Goal: Find specific page/section: Find specific page/section

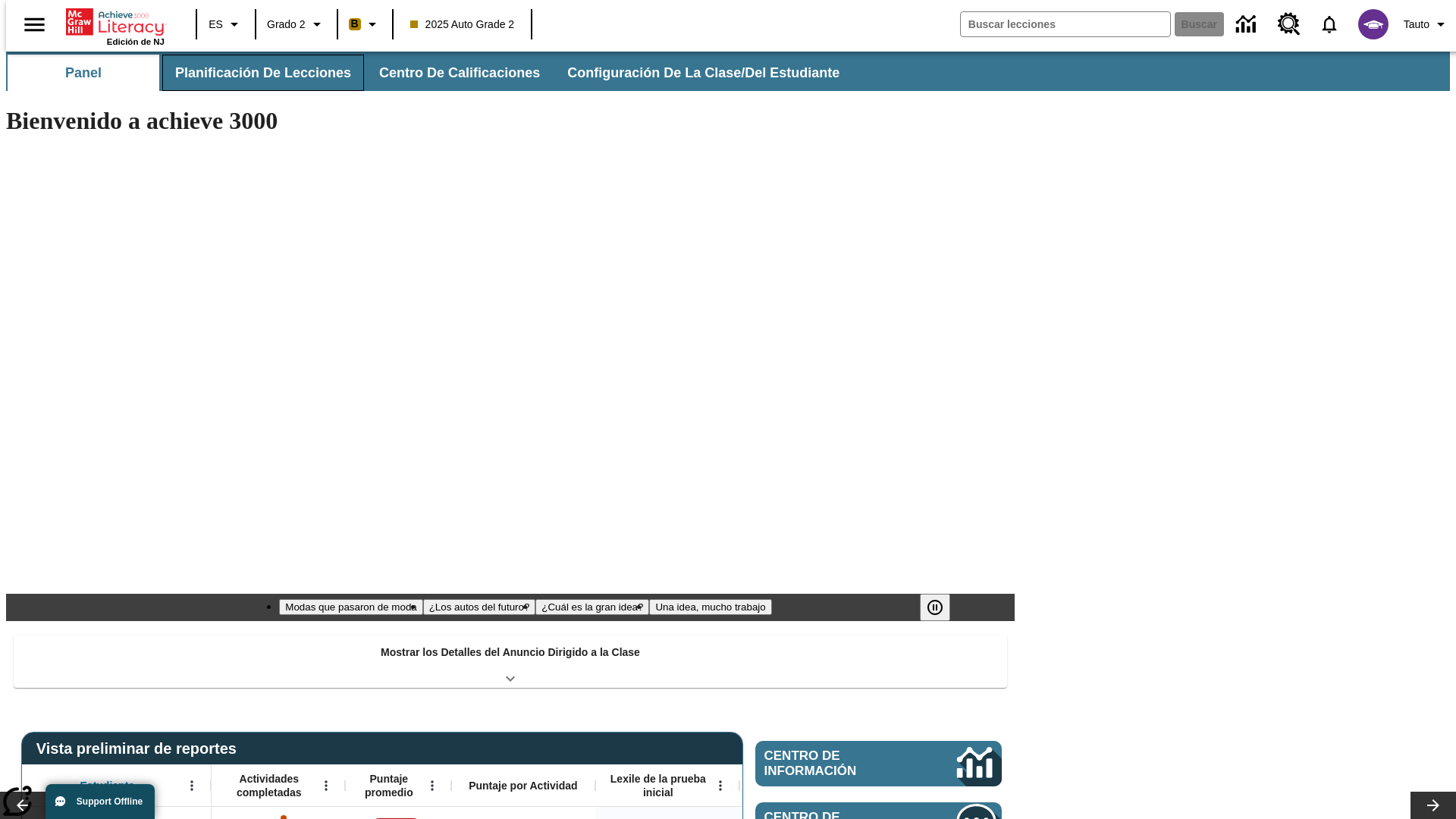
click at [254, 73] on span "Planificación de lecciones" at bounding box center [263, 73] width 176 height 17
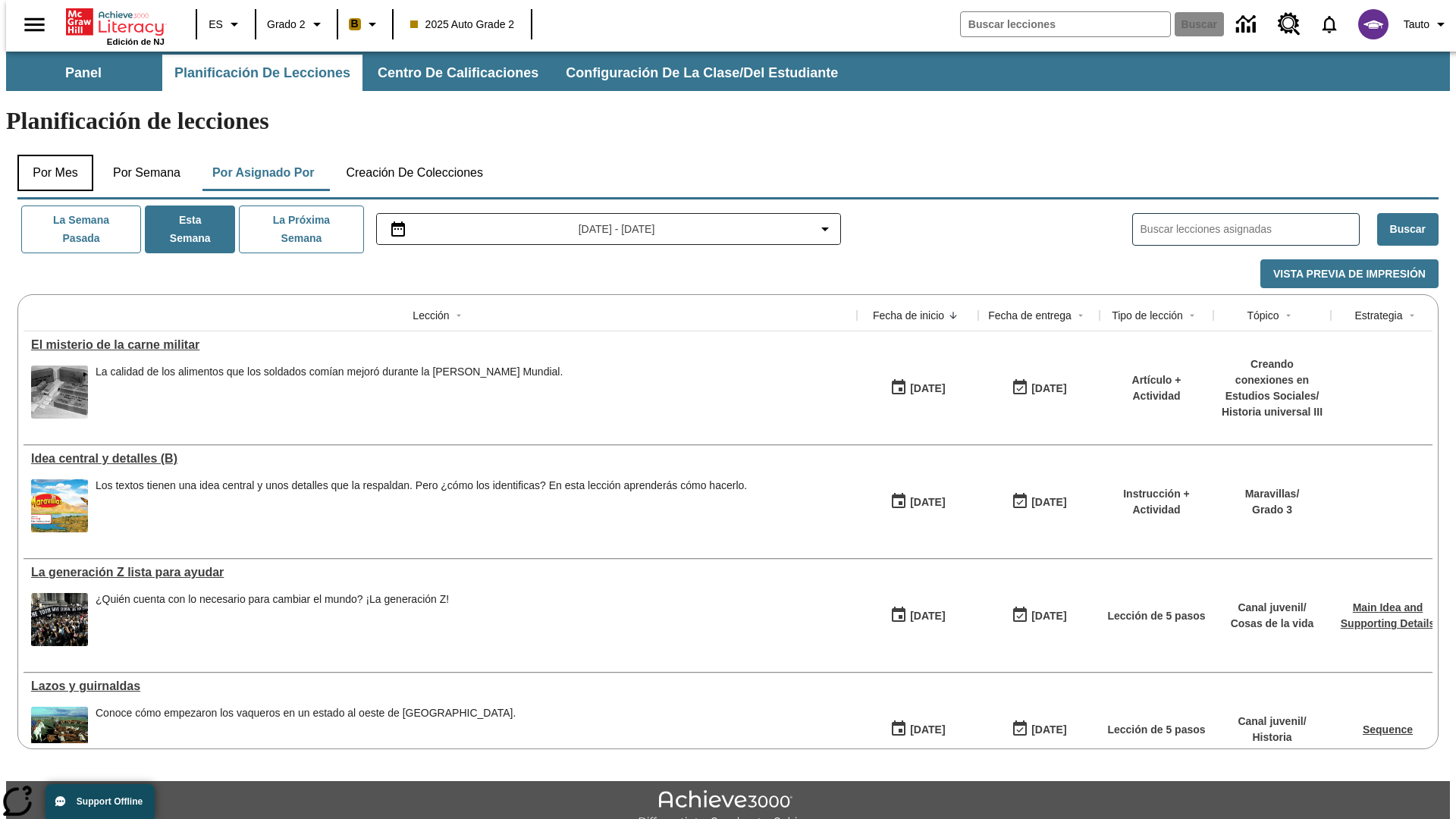
click at [49, 155] on button "Por mes" at bounding box center [55, 173] width 76 height 37
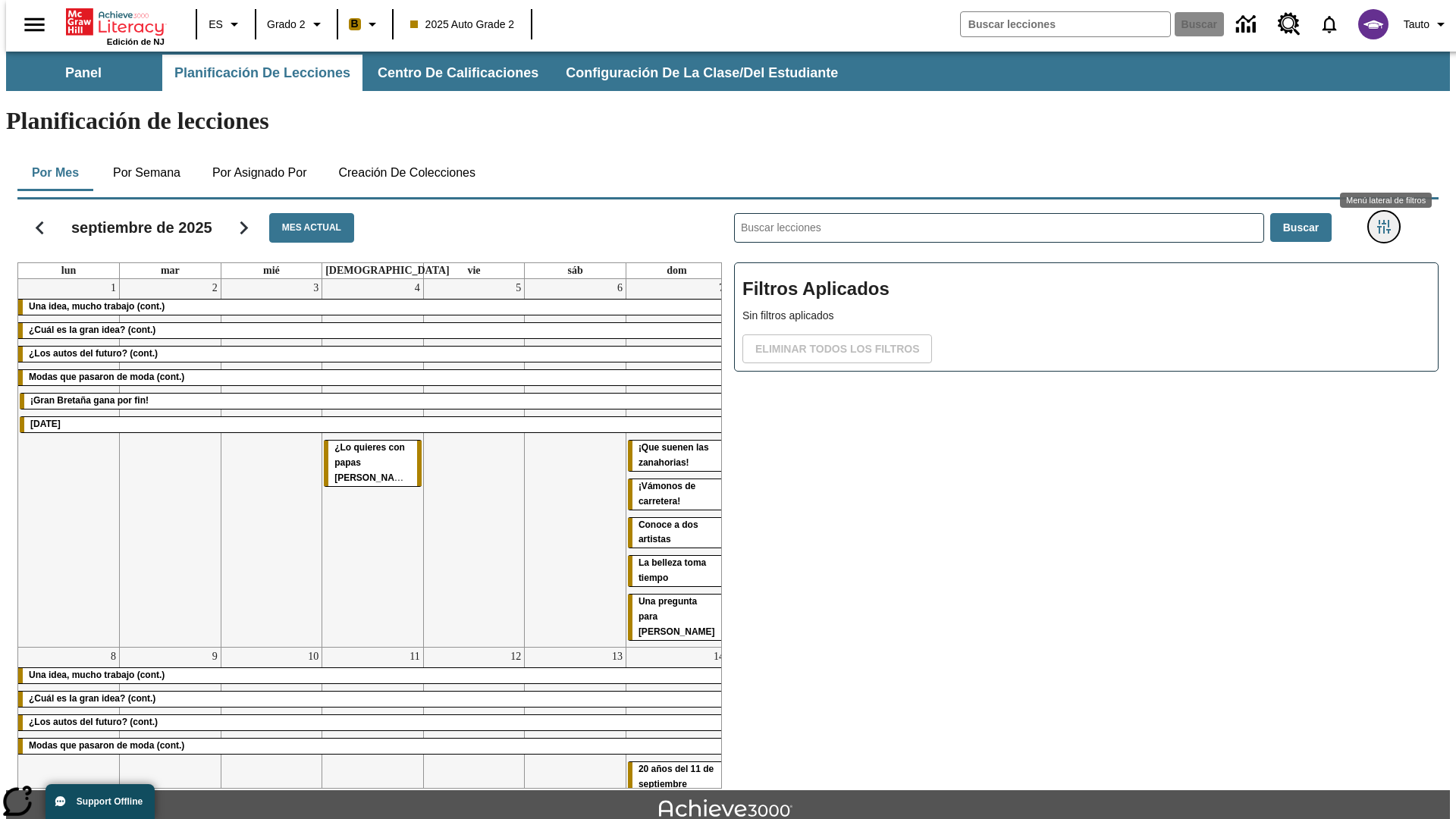
click at [1388, 220] on icon "Menú lateral de filtros" at bounding box center [1383, 226] width 13 height 13
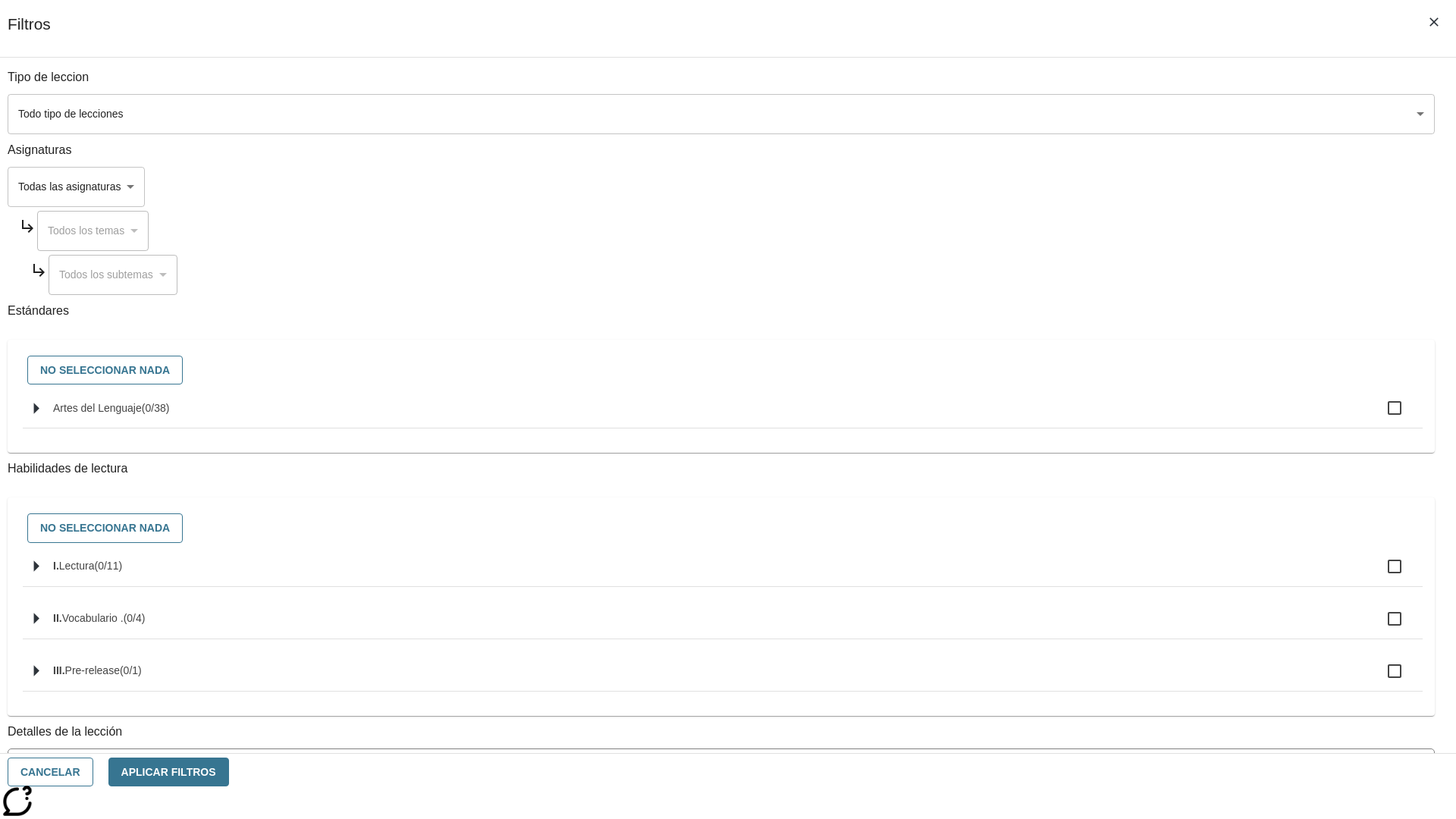
click at [1092, 113] on body "[MEDICAL_DATA] al contenido principal Edición de NJ ES Grado 2 B 2025 Auto Grad…" at bounding box center [728, 470] width 1443 height 837
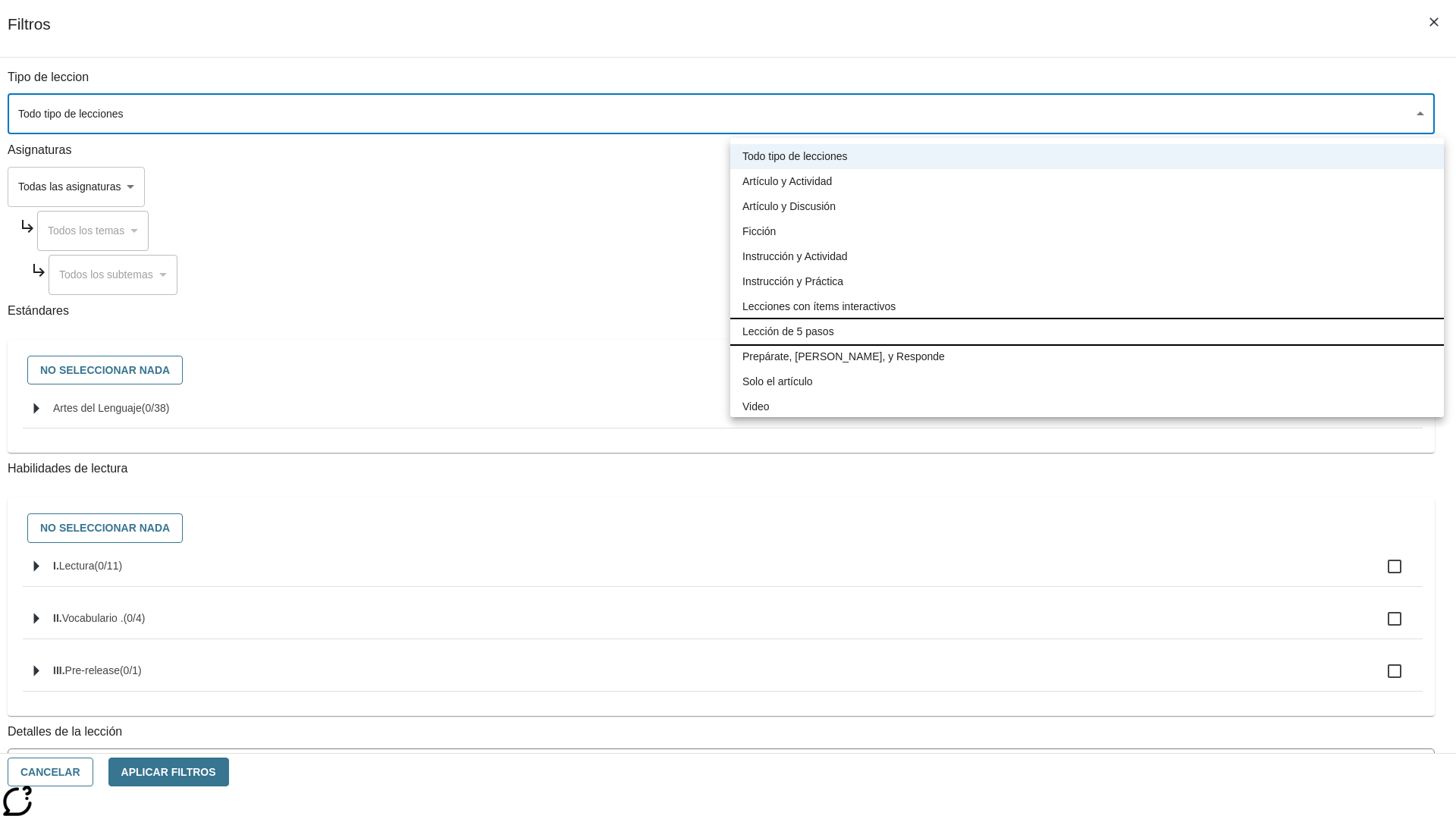
click at [1087, 332] on li "Lección de 5 pasos" at bounding box center [1087, 332] width 713 height 25
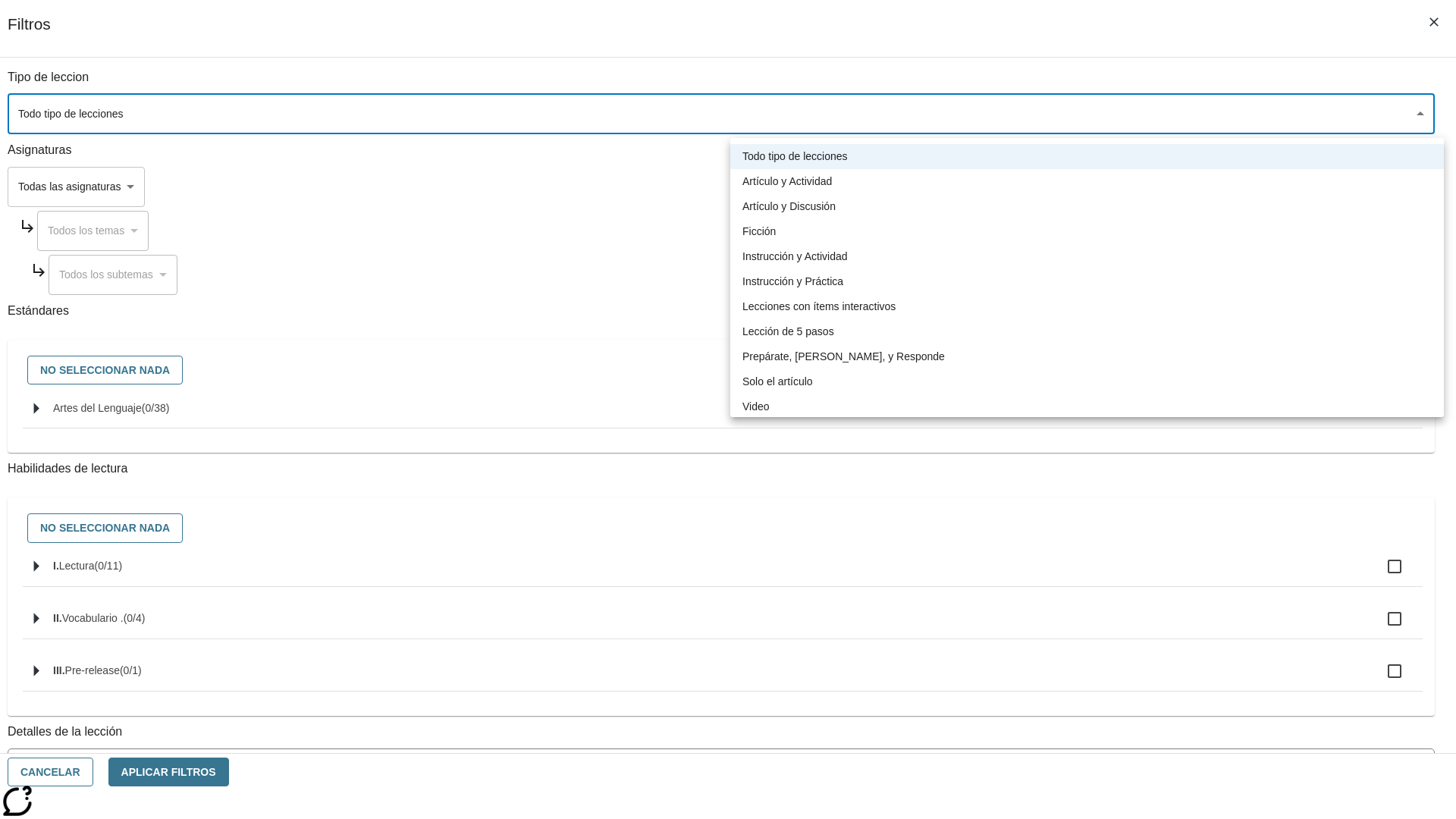
type input "1"
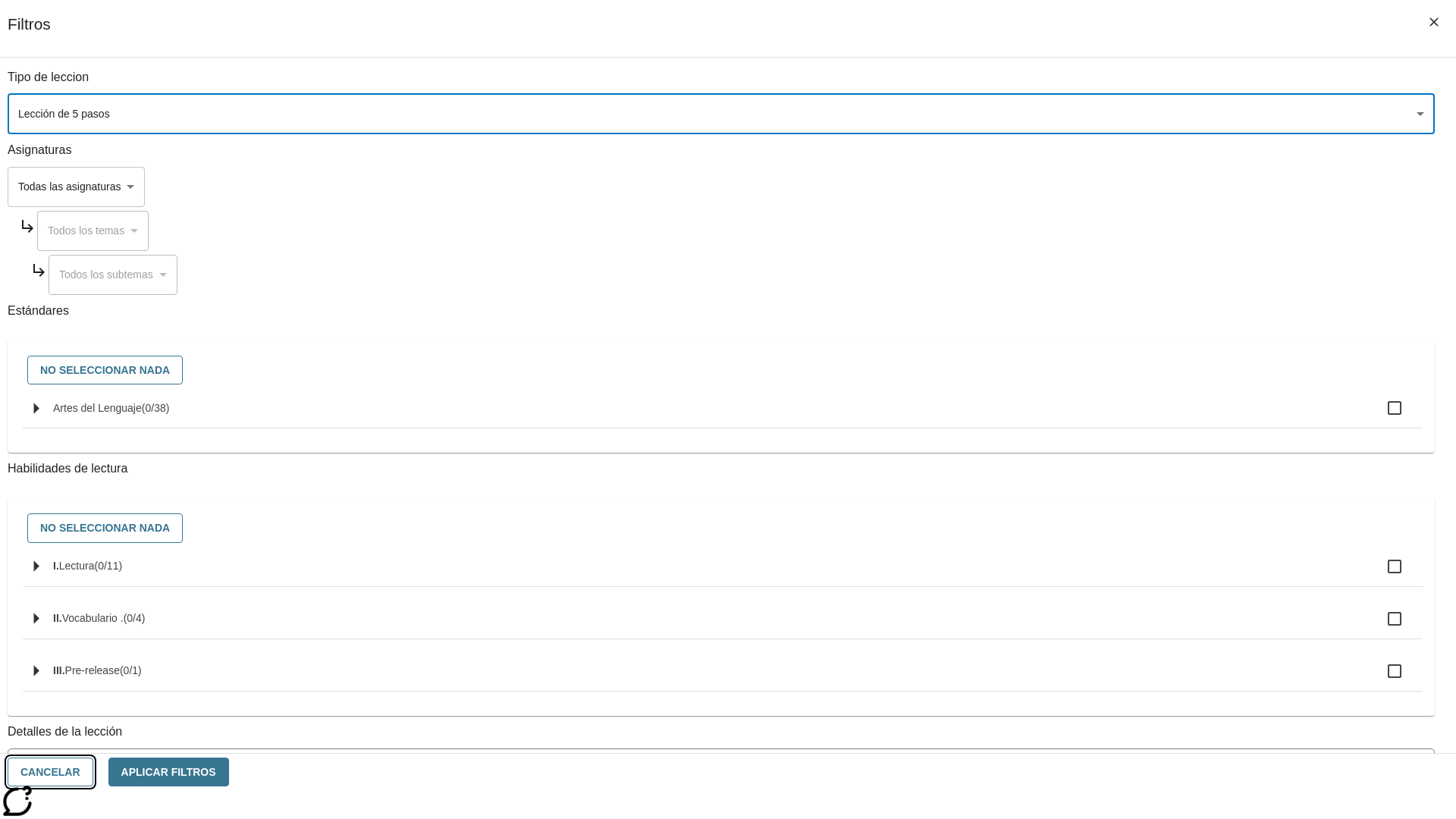
click at [93, 772] on button "Cancelar" at bounding box center [51, 773] width 86 height 30
click at [1388, 220] on icon "Menú lateral de filtros" at bounding box center [1383, 226] width 13 height 13
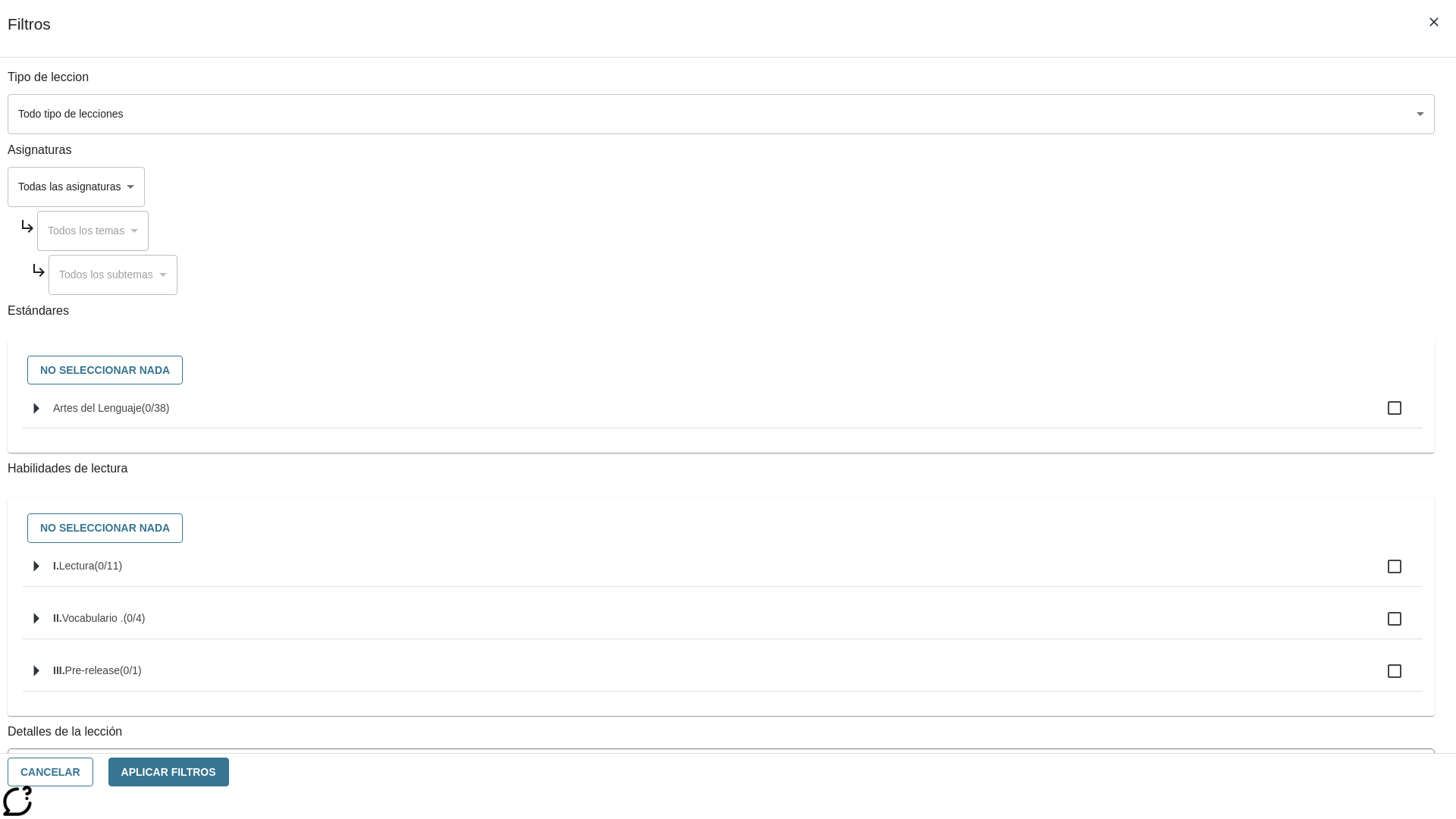
click at [1092, 113] on body "[MEDICAL_DATA] al contenido principal Edición de NJ ES Grado 2 B 2025 Auto Grad…" at bounding box center [728, 470] width 1443 height 837
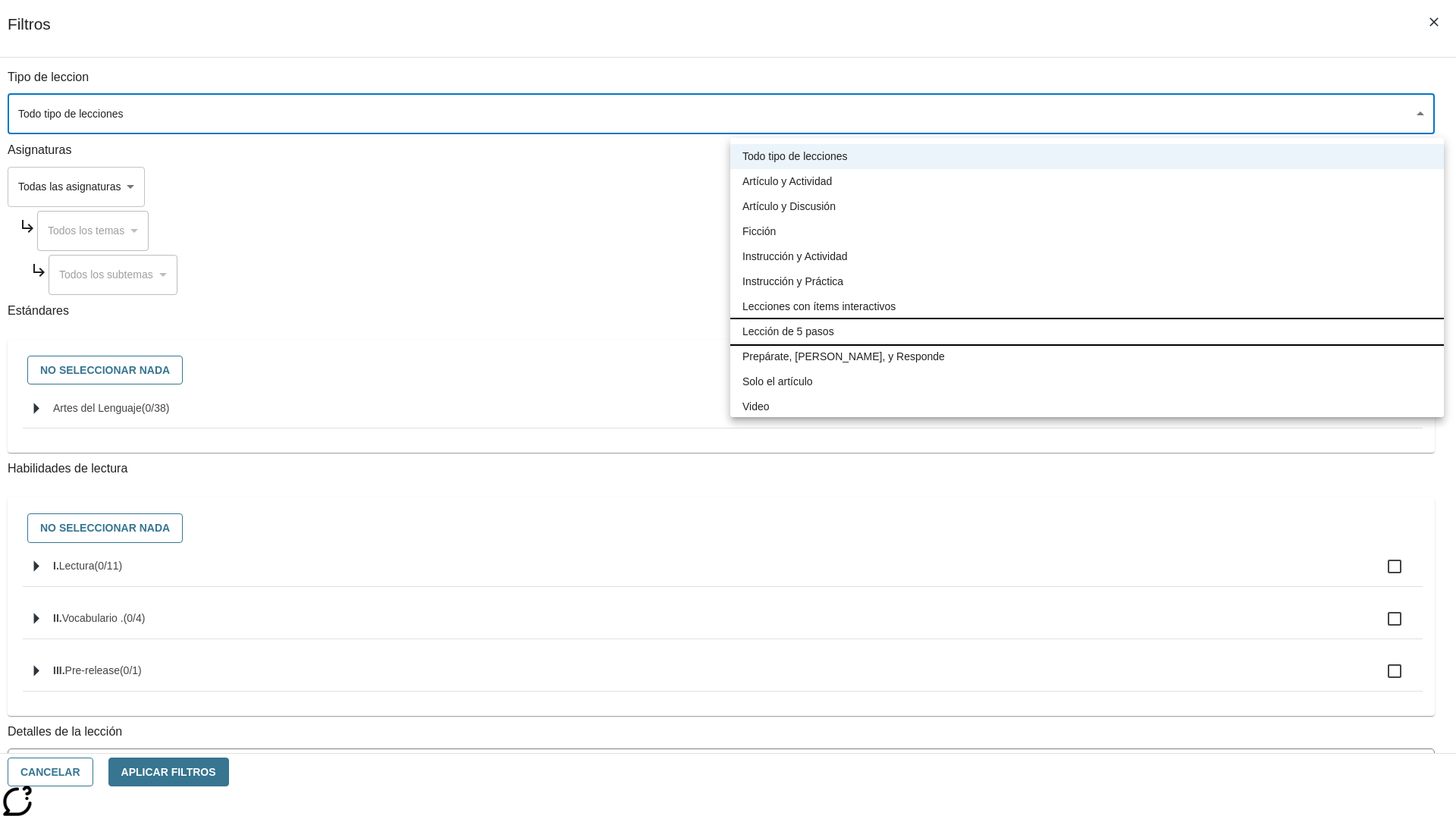
click at [1087, 332] on li "Lección de 5 pasos" at bounding box center [1087, 332] width 713 height 25
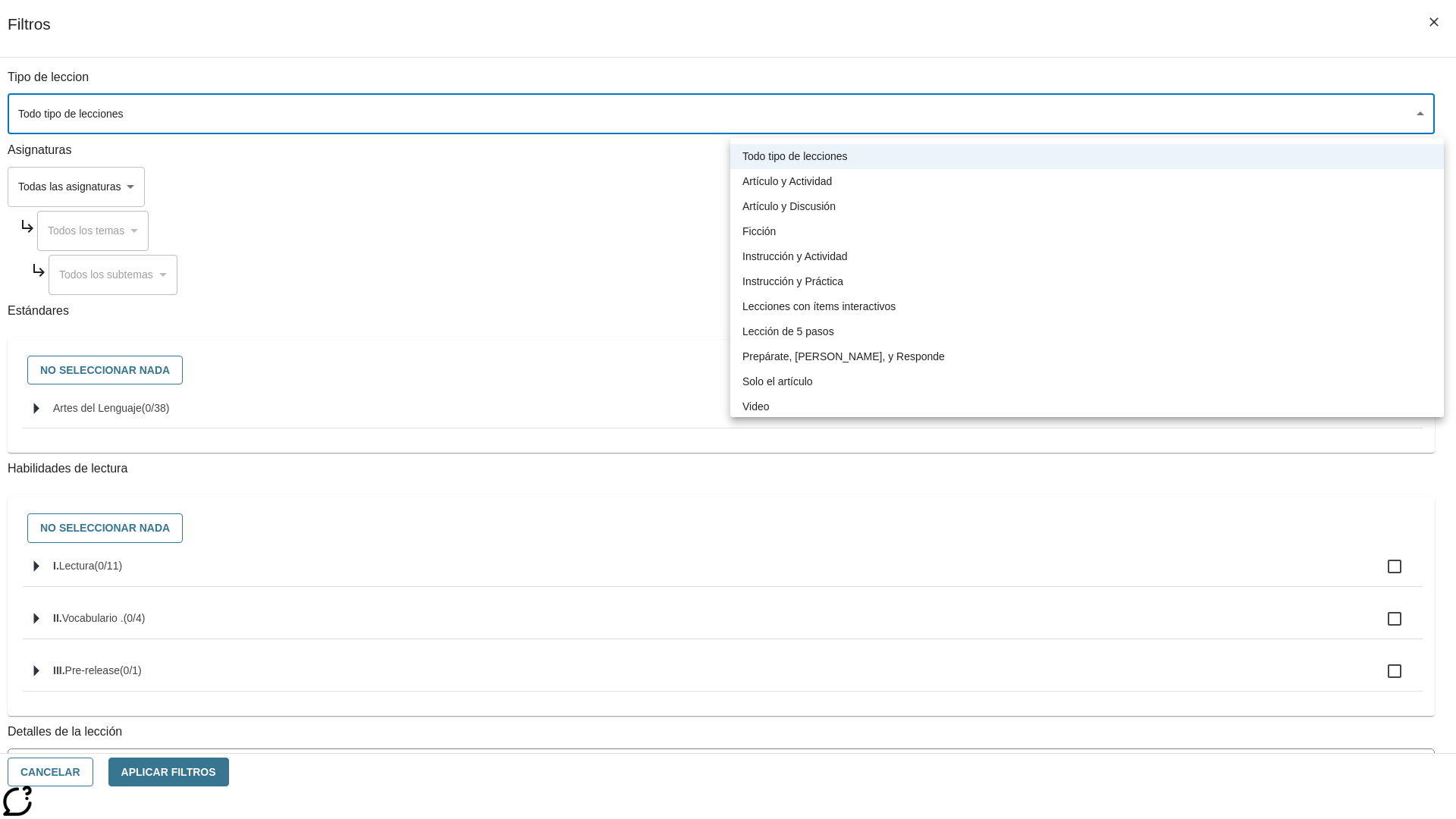
type input "1"
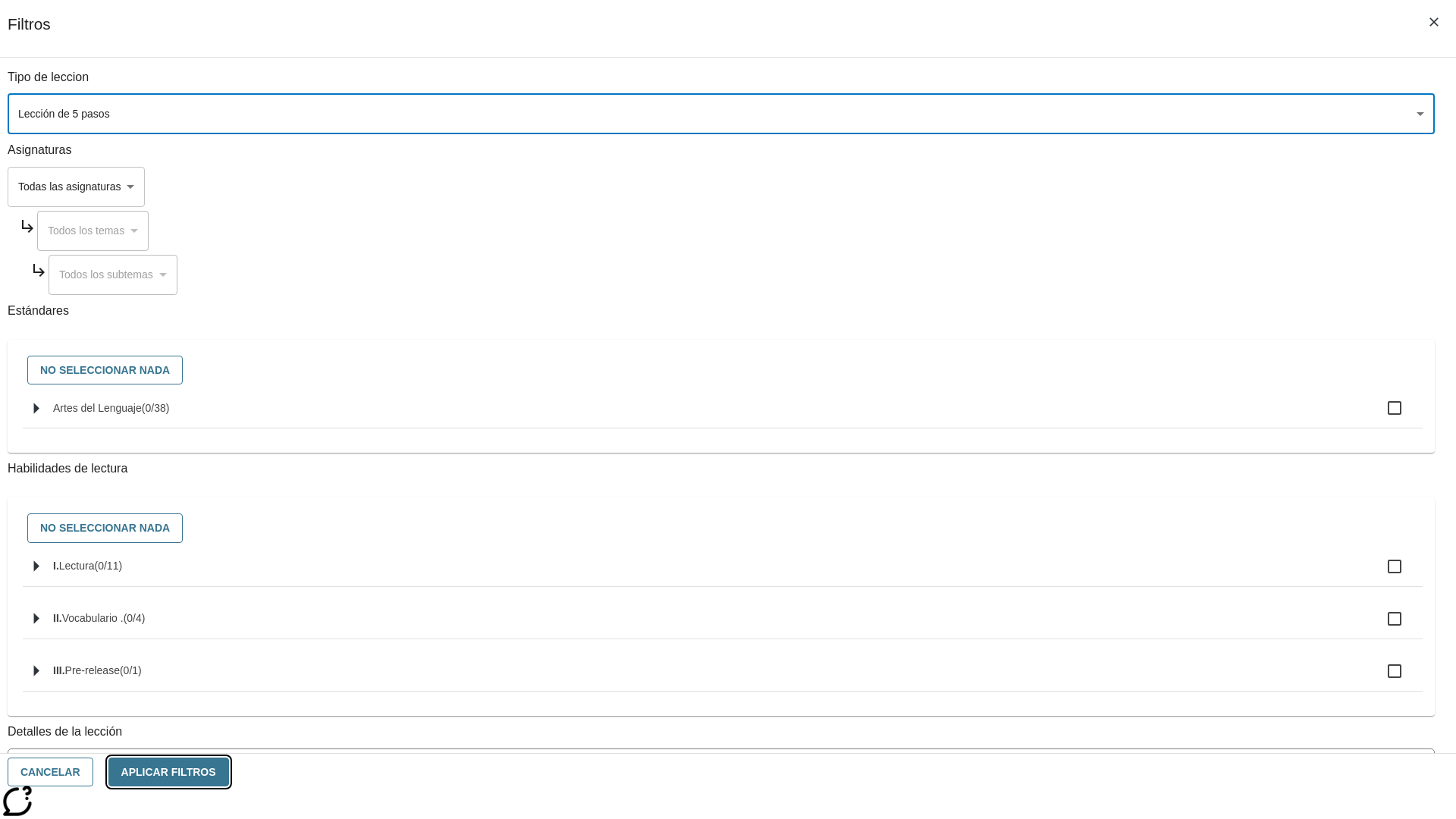
click at [229, 772] on button "Aplicar Filtros" at bounding box center [169, 773] width 120 height 30
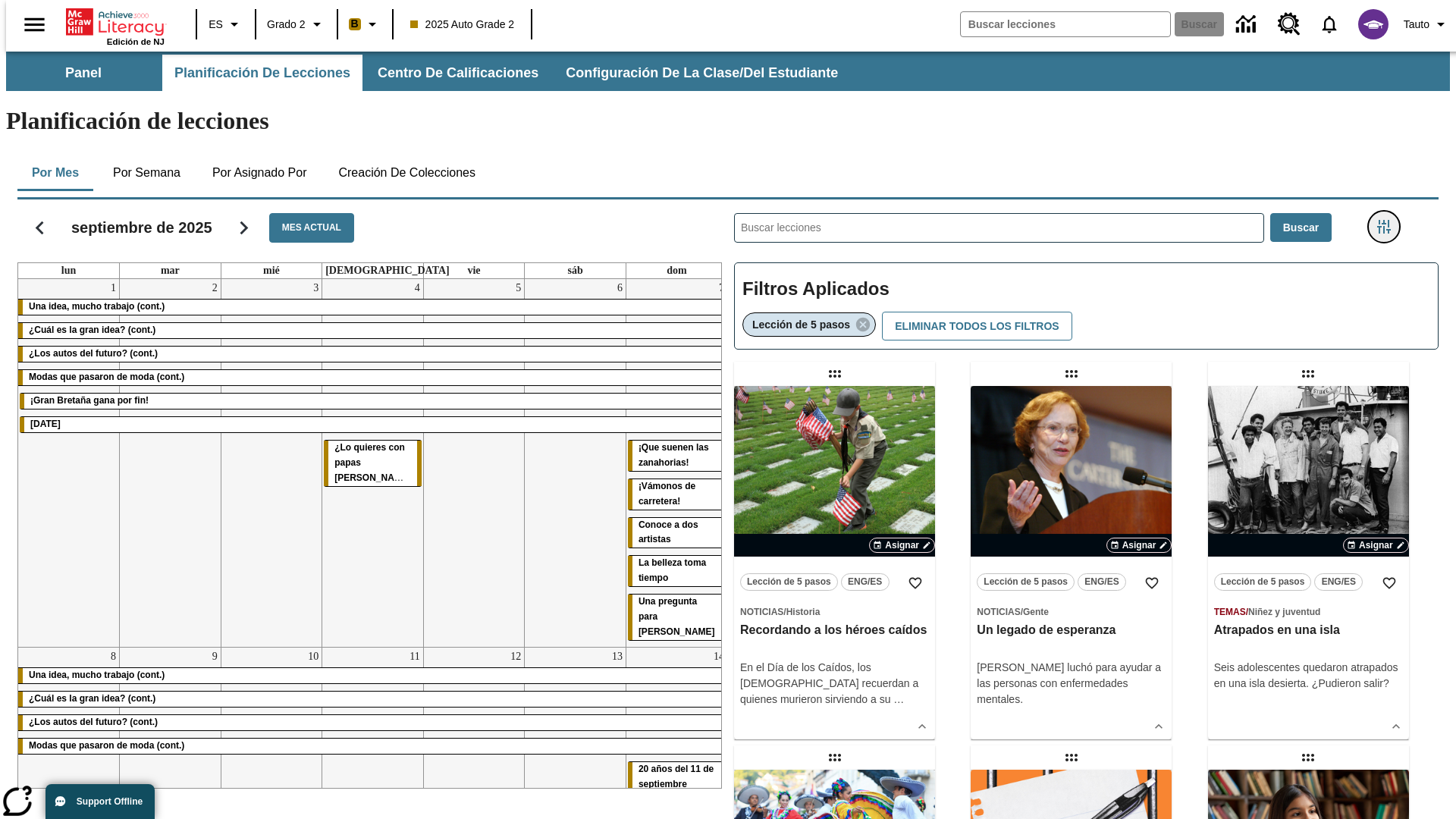
click at [1388, 220] on icon "Menú lateral de filtros" at bounding box center [1383, 226] width 13 height 13
